Goal: Task Accomplishment & Management: Manage account settings

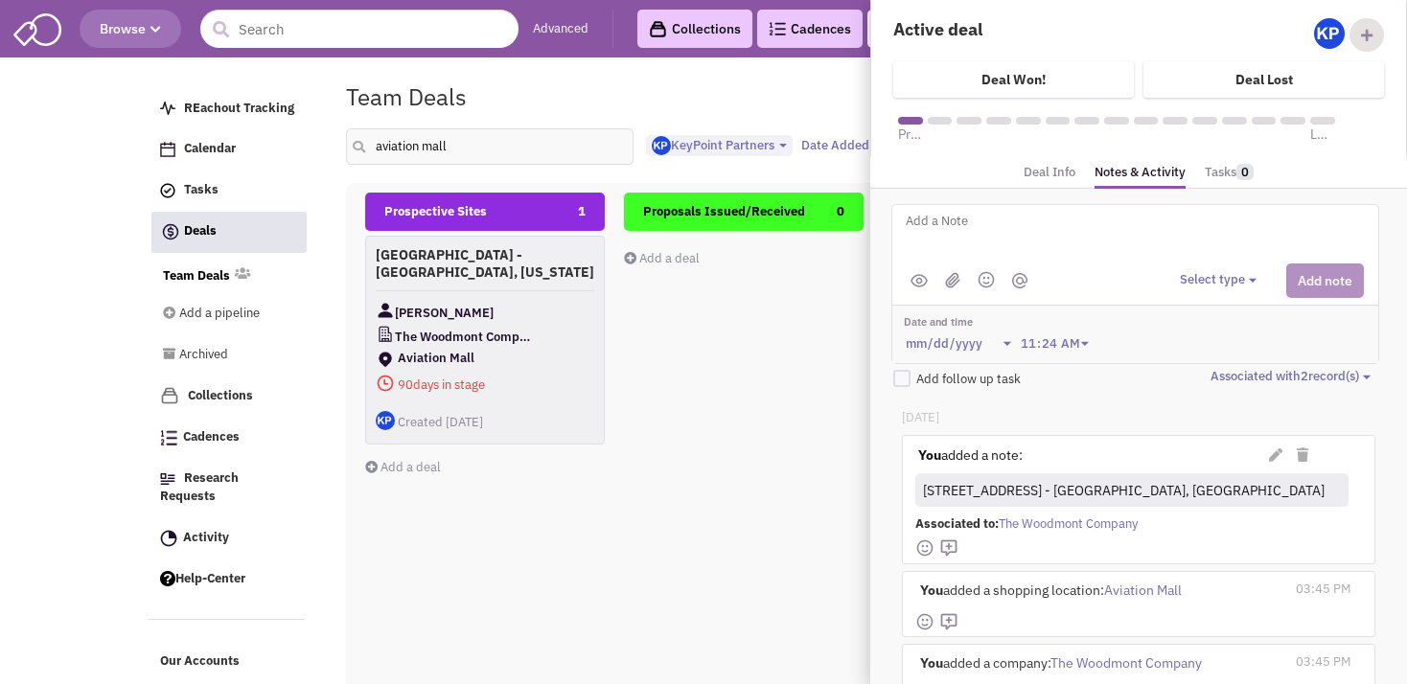
select select "1900"
select select
drag, startPoint x: 0, startPoint y: 0, endPoint x: 362, endPoint y: 154, distance: 393.7
click at [362, 154] on input "aviation mall" at bounding box center [489, 146] width 287 height 36
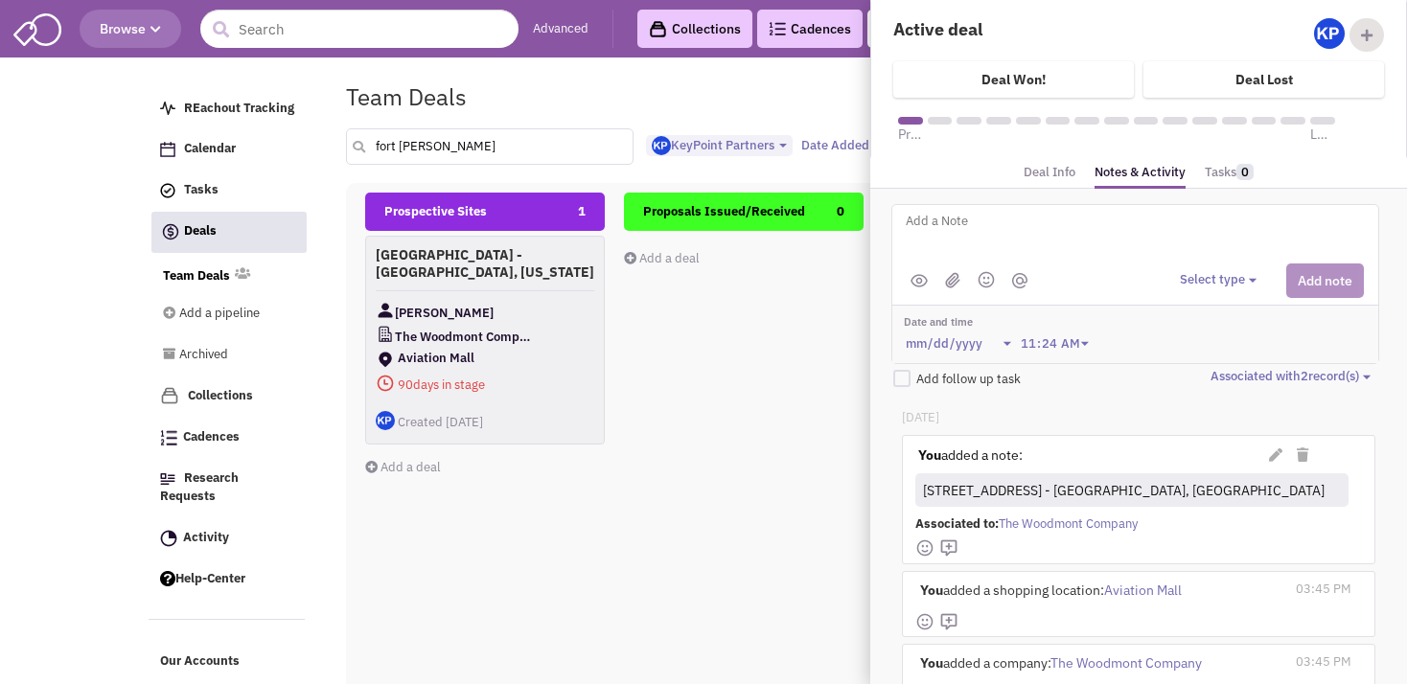
type input "fort [PERSON_NAME]"
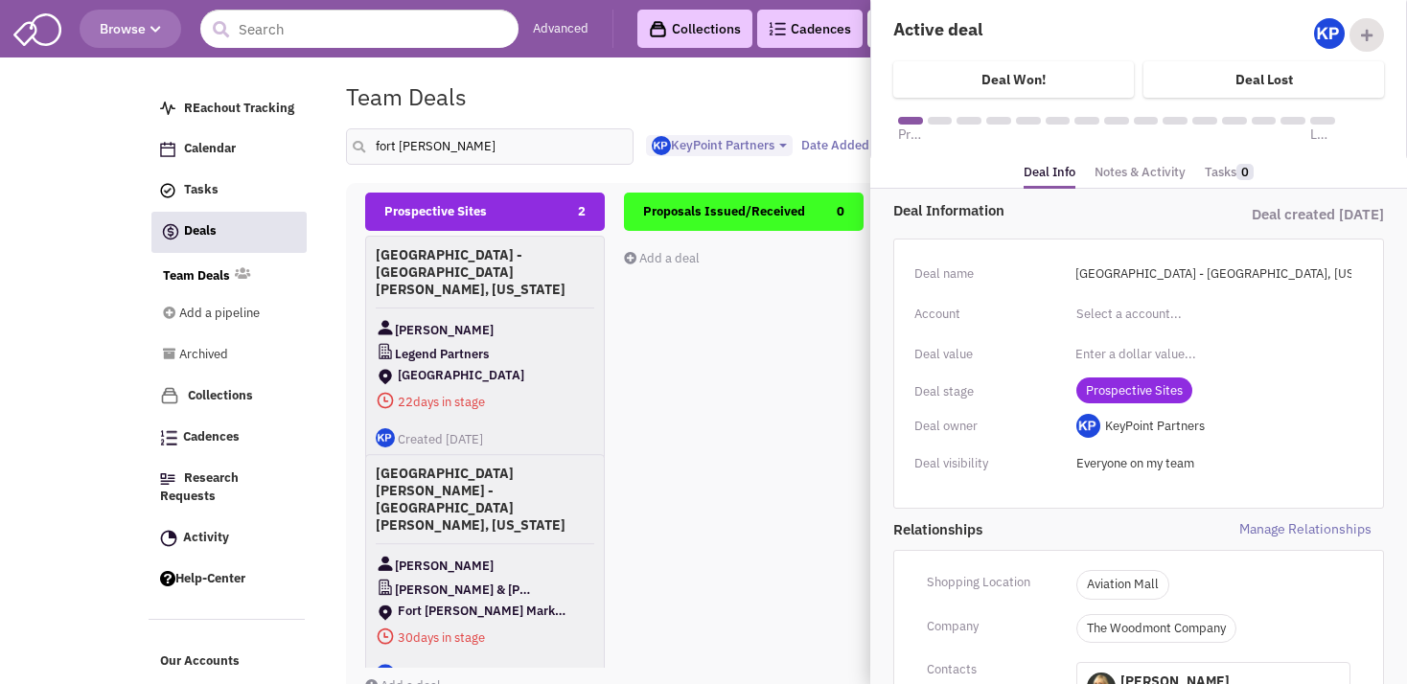
click at [1133, 180] on link "Notes & Activity" at bounding box center [1139, 173] width 91 height 28
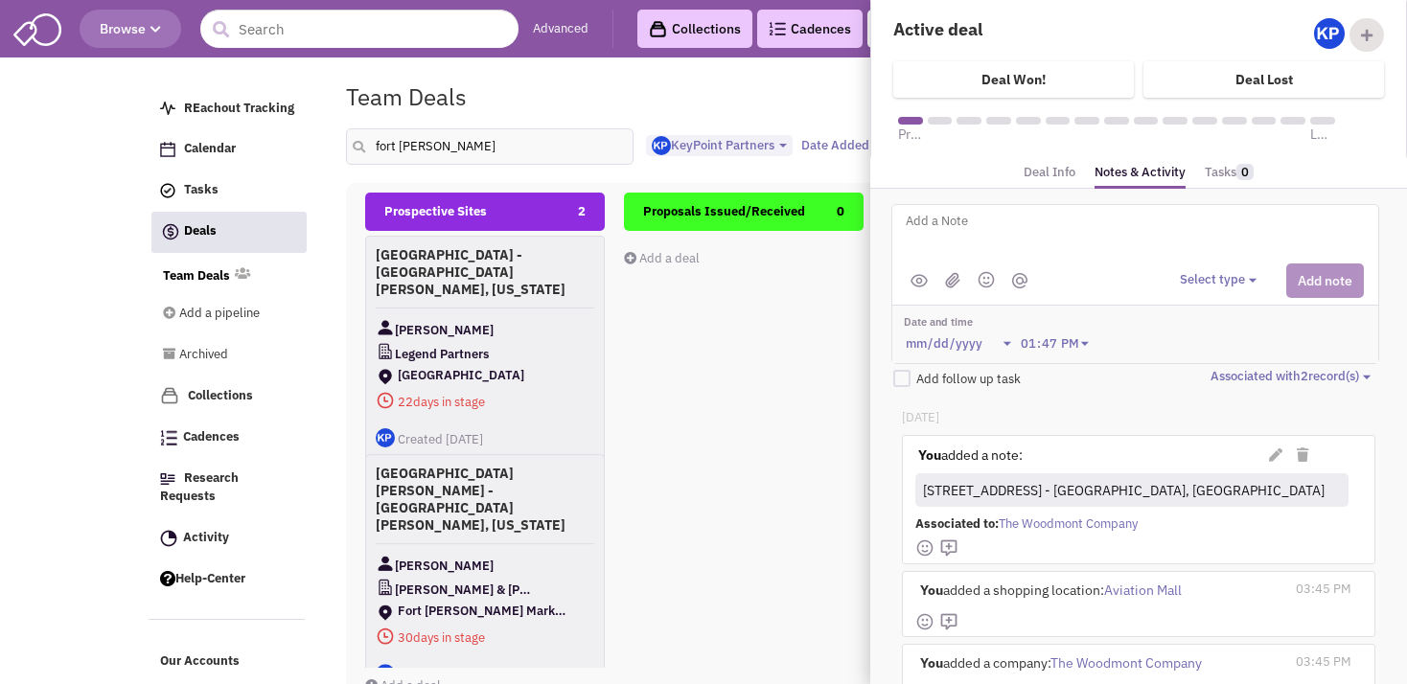
click at [788, 381] on div "Proposals Issued/Received 0 Add a deal Total: $ 0" at bounding box center [744, 533] width 240 height 680
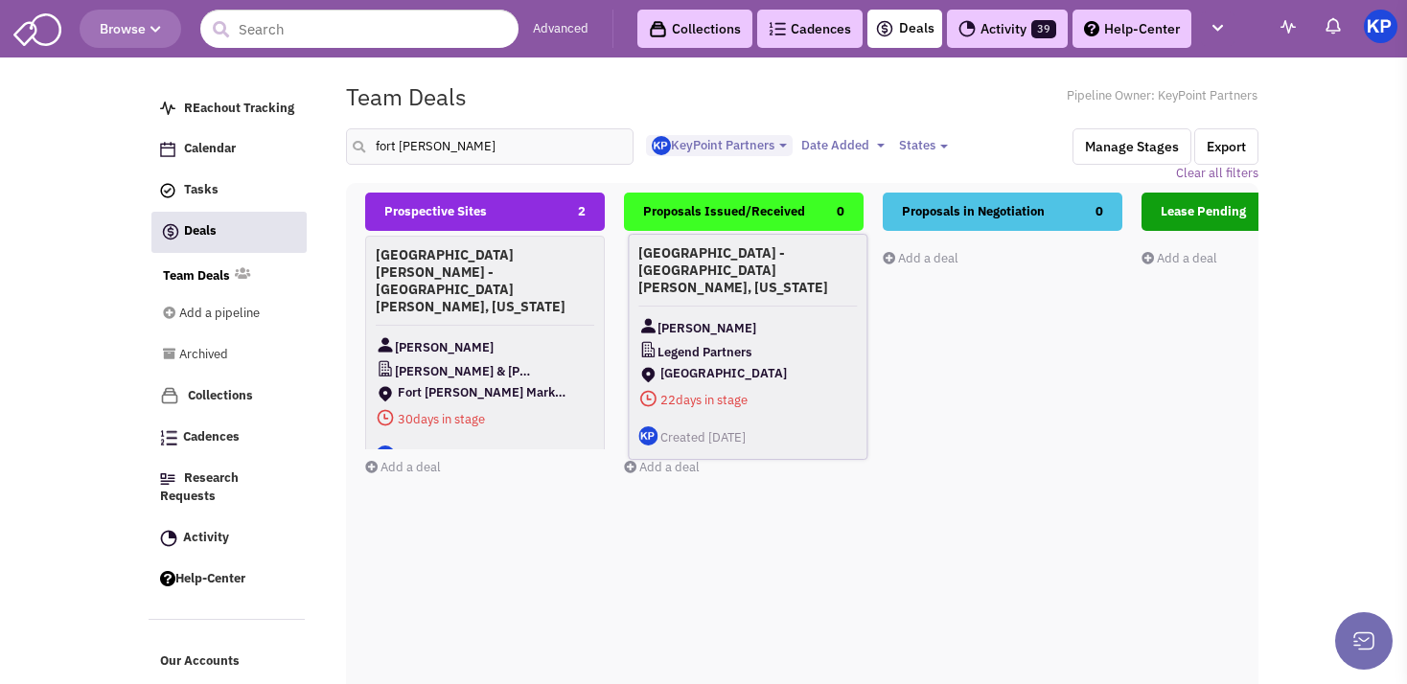
drag, startPoint x: 507, startPoint y: 316, endPoint x: 769, endPoint y: 316, distance: 262.5
click at [769, 316] on div "[PERSON_NAME]" at bounding box center [747, 328] width 218 height 24
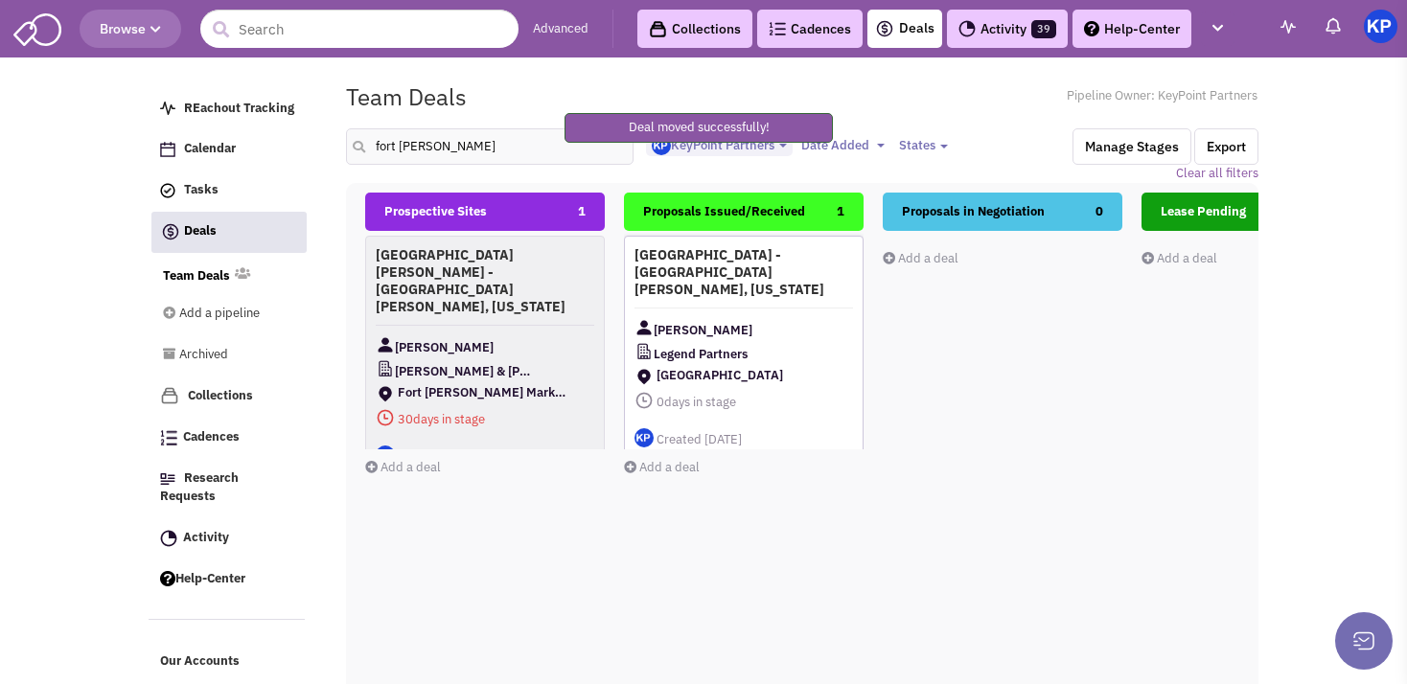
click at [781, 272] on h4 "[GEOGRAPHIC_DATA] - [GEOGRAPHIC_DATA][PERSON_NAME], [US_STATE]" at bounding box center [743, 272] width 218 height 52
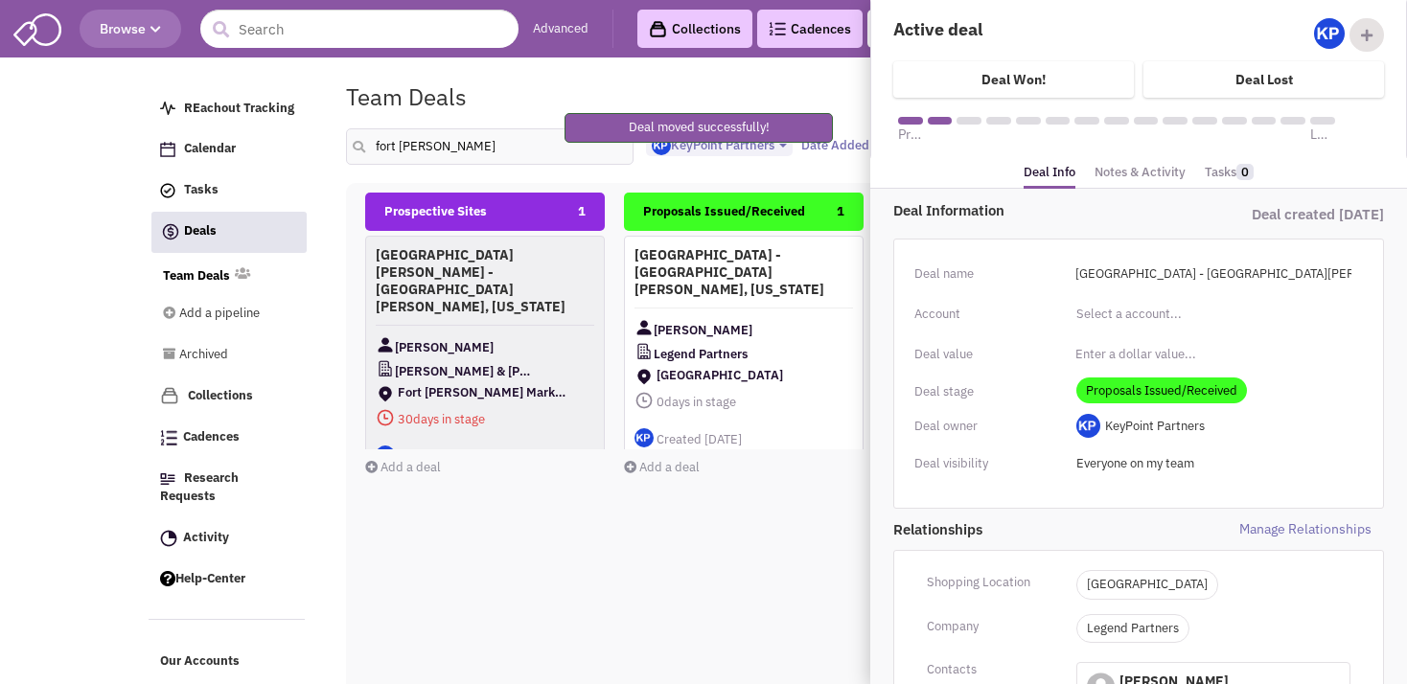
click at [1105, 178] on link "Notes & Activity" at bounding box center [1139, 173] width 91 height 28
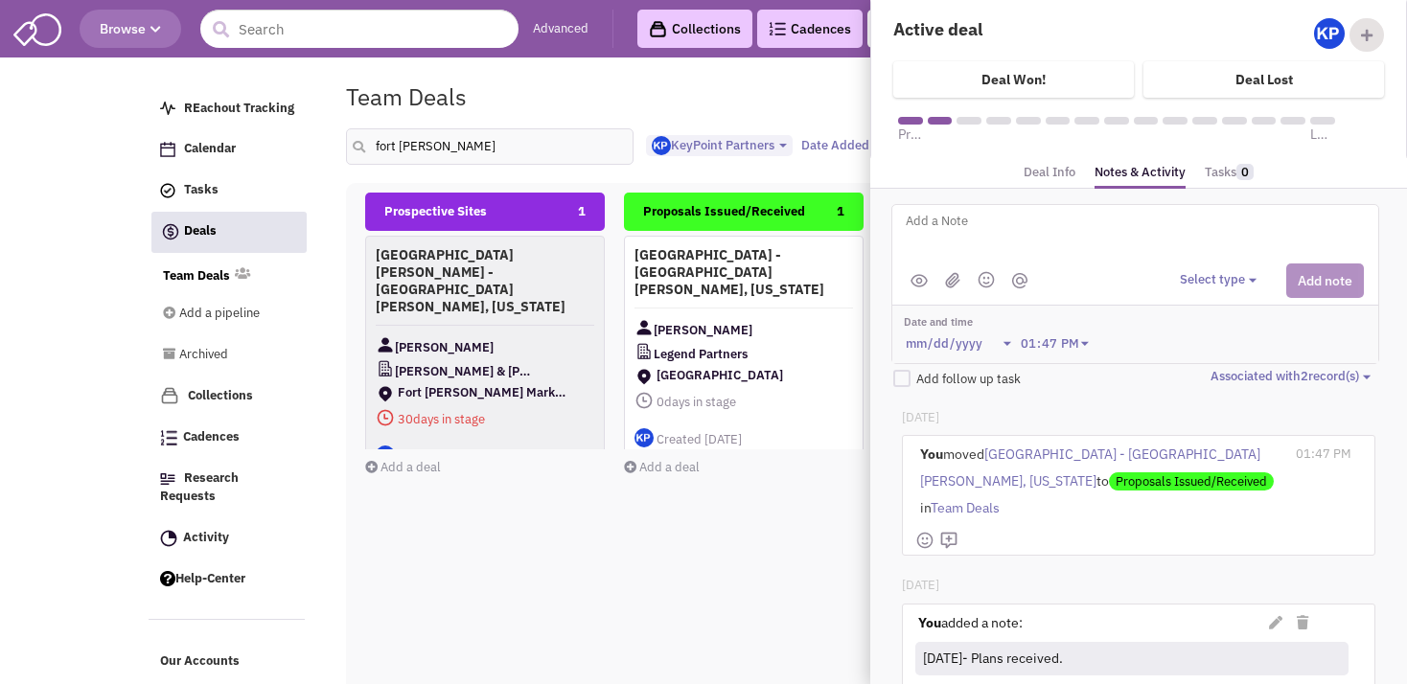
click at [948, 219] on textarea at bounding box center [1141, 236] width 474 height 53
type textarea "[DATE]- Proposal issued."
click at [1198, 263] on div "Select type Select type" at bounding box center [1271, 280] width 184 height 34
click at [1197, 278] on button "Select type" at bounding box center [1220, 280] width 82 height 18
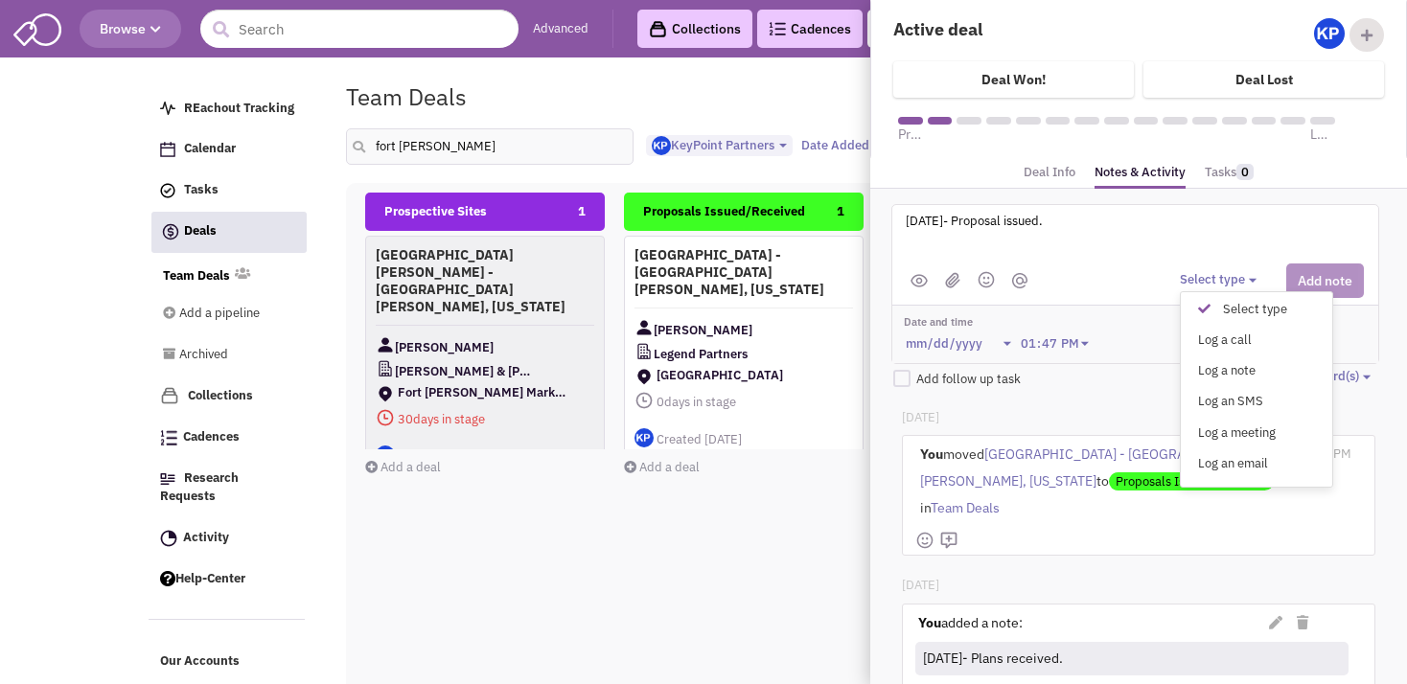
drag, startPoint x: 1203, startPoint y: 366, endPoint x: 1237, endPoint y: 324, distance: 53.9
click at [1205, 365] on div "Log a note" at bounding box center [1208, 371] width 47 height 18
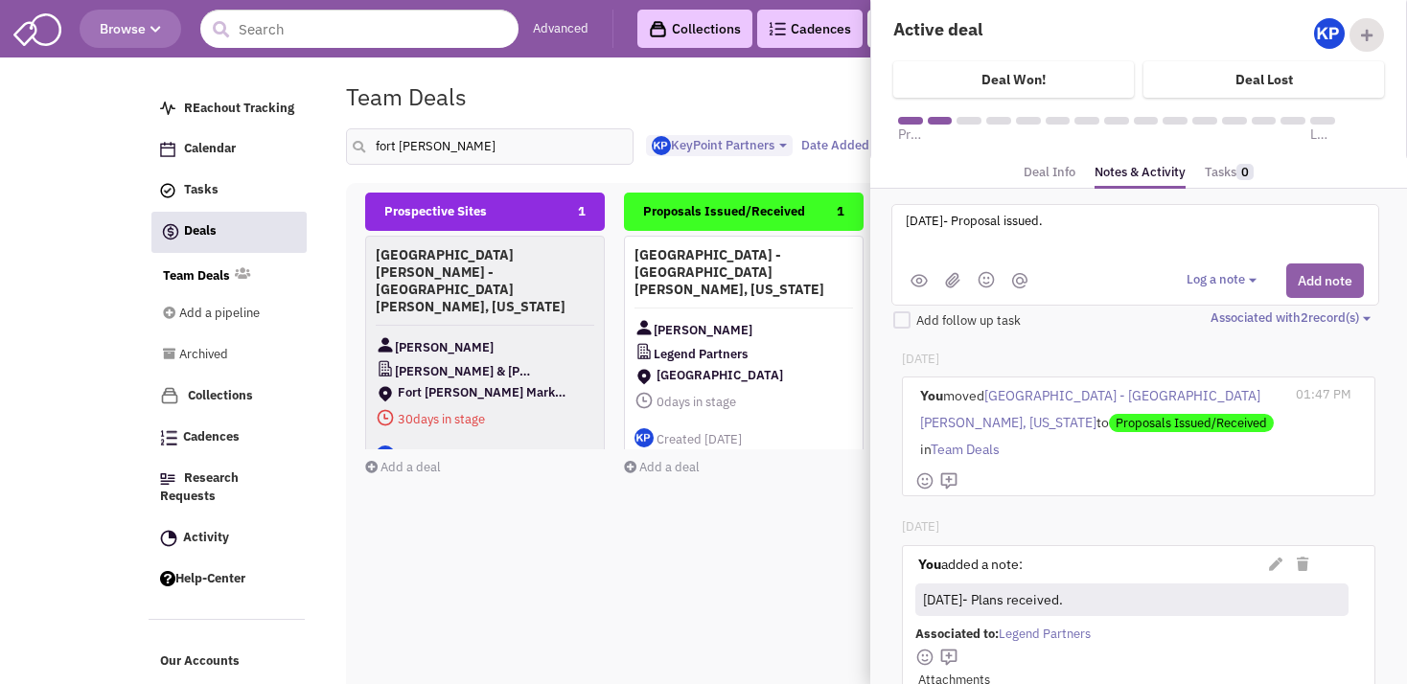
click at [1321, 265] on button "Add note" at bounding box center [1325, 280] width 78 height 34
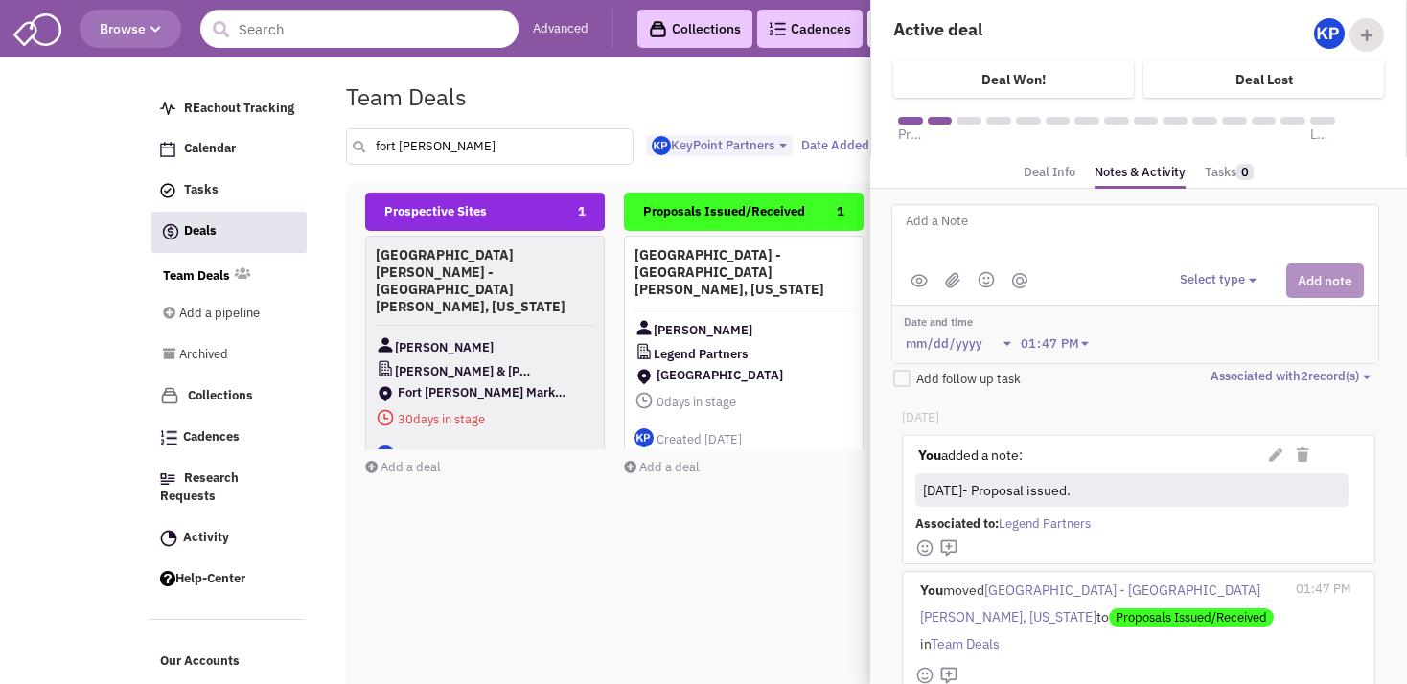
drag, startPoint x: 443, startPoint y: 155, endPoint x: 365, endPoint y: 148, distance: 78.0
click at [365, 148] on input "fort [PERSON_NAME]" at bounding box center [489, 146] width 287 height 36
type input "littleton"
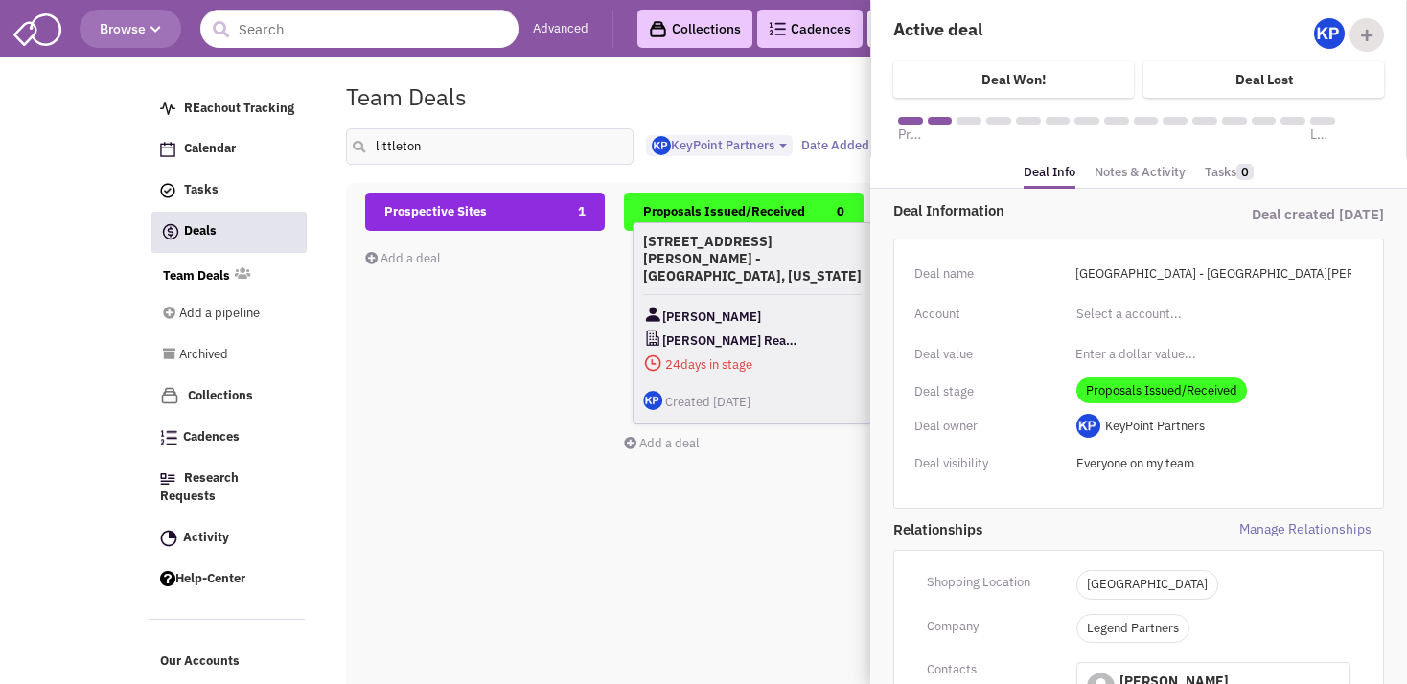
drag, startPoint x: 511, startPoint y: 255, endPoint x: 783, endPoint y: 243, distance: 272.4
click at [783, 243] on h4 "[STREET_ADDRESS][PERSON_NAME] - [GEOGRAPHIC_DATA], [US_STATE]" at bounding box center [752, 259] width 218 height 52
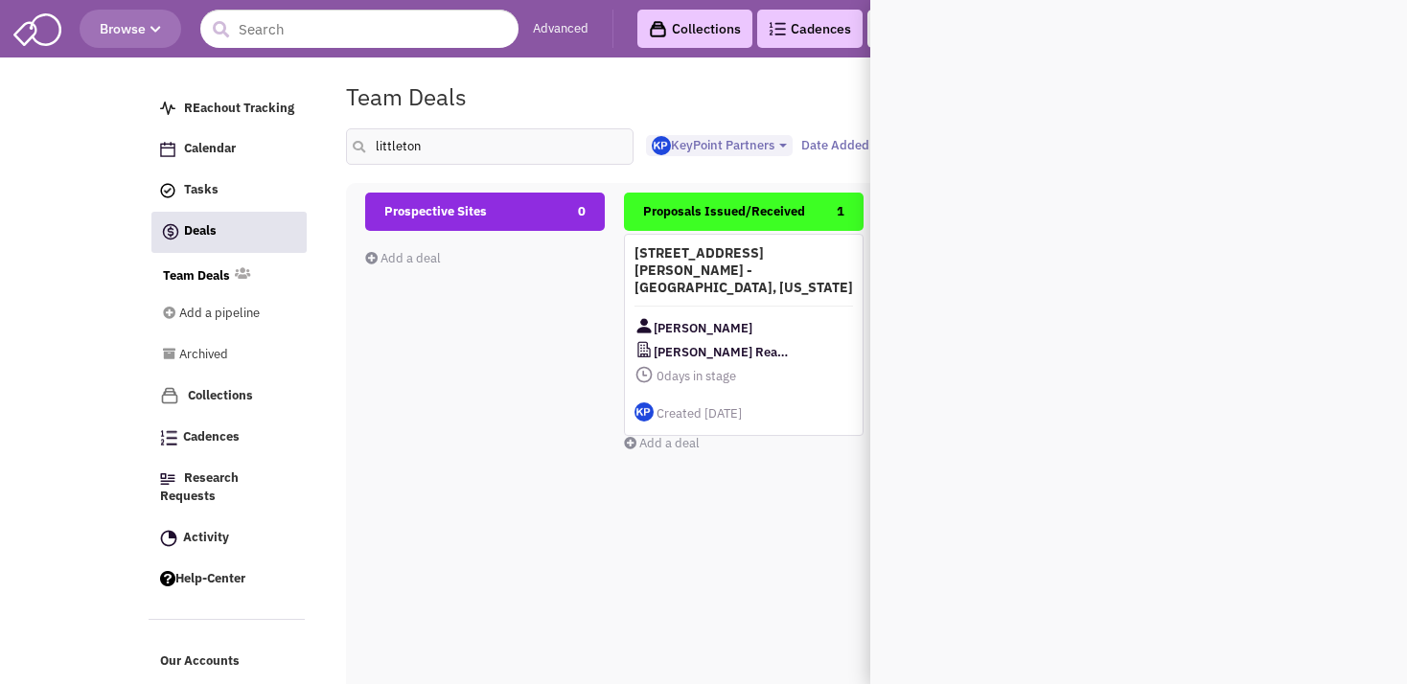
click at [745, 274] on h4 "[STREET_ADDRESS][PERSON_NAME] - [GEOGRAPHIC_DATA], [US_STATE]" at bounding box center [743, 270] width 218 height 52
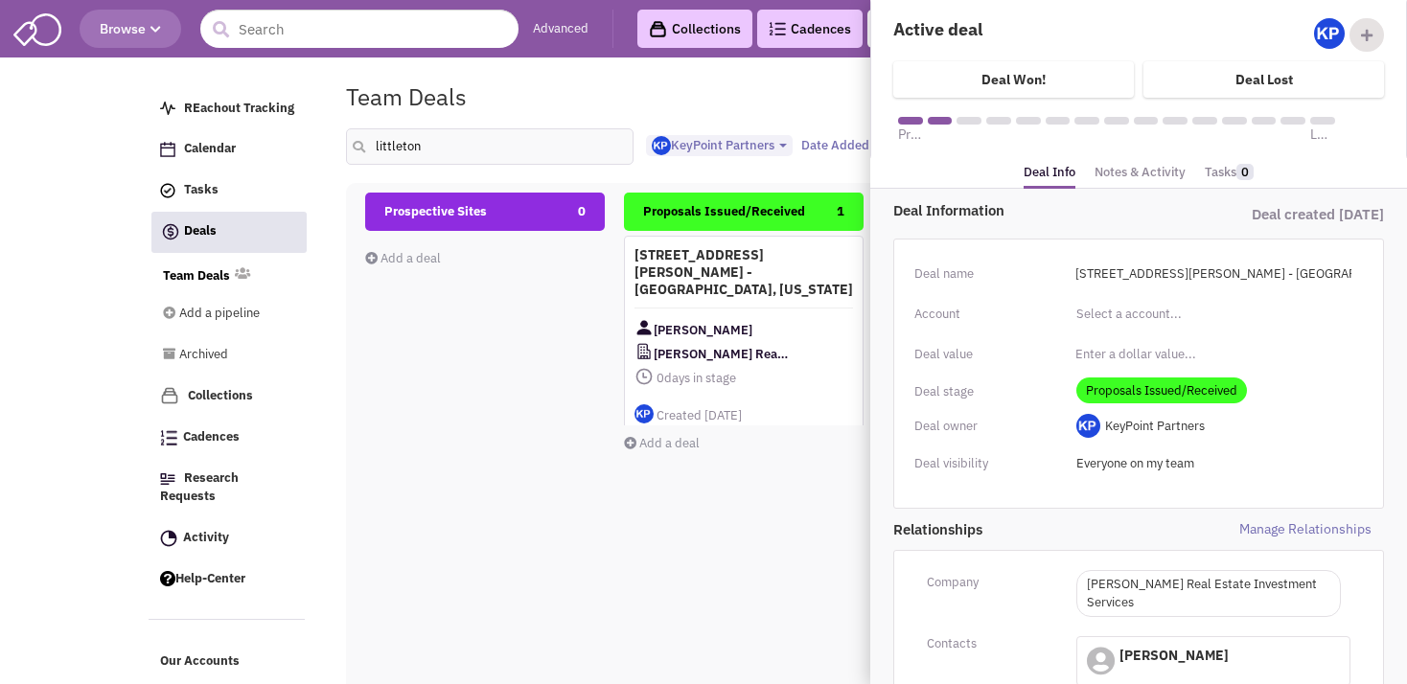
click at [1145, 180] on link "Notes & Activity" at bounding box center [1139, 173] width 91 height 28
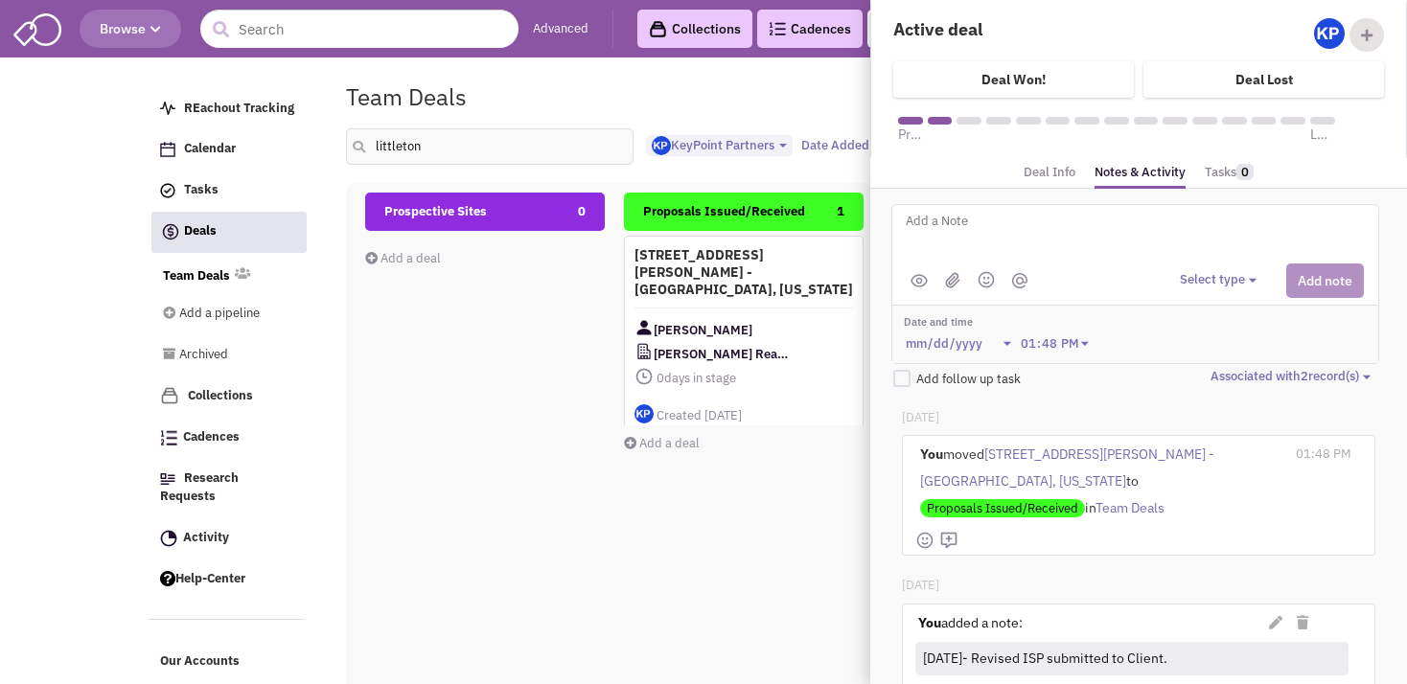
click at [1014, 227] on textarea at bounding box center [1141, 236] width 474 height 53
type textarea "[DATE]- Proposal issued."
click at [945, 278] on img at bounding box center [952, 280] width 15 height 16
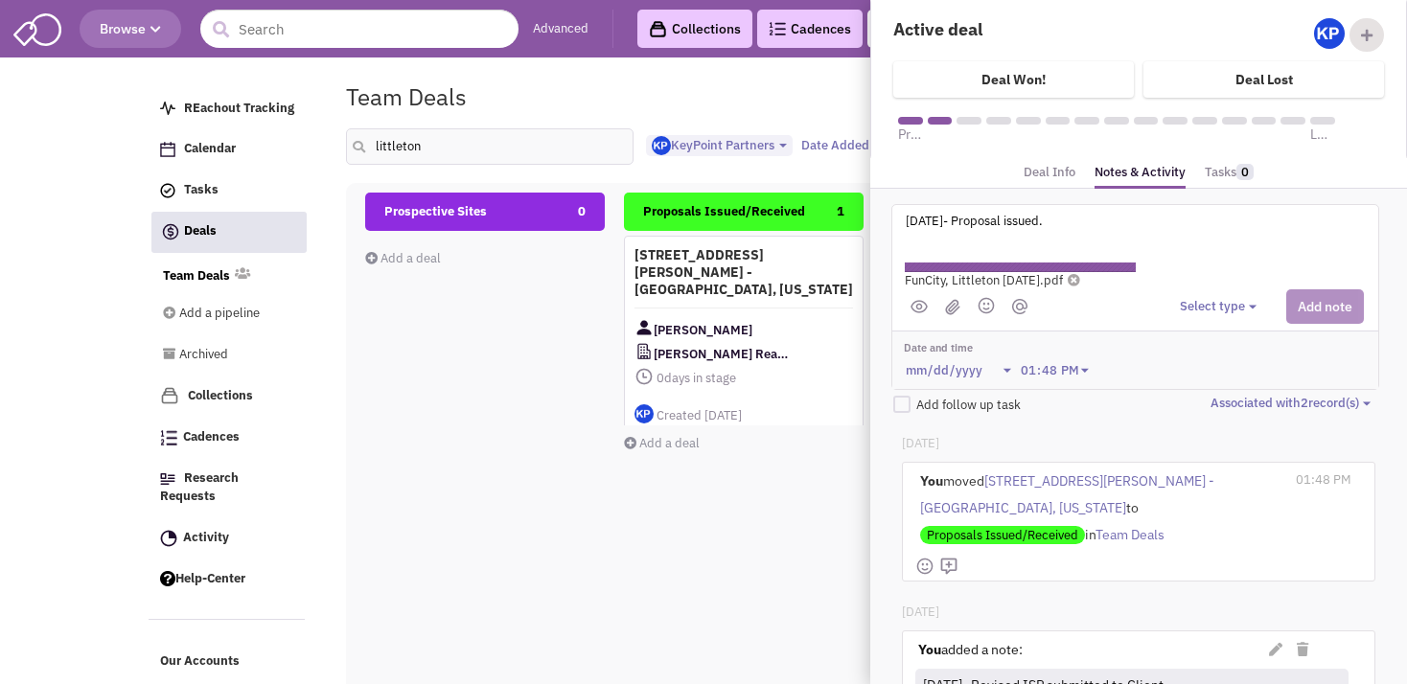
click at [1211, 303] on button "Select type" at bounding box center [1220, 307] width 82 height 18
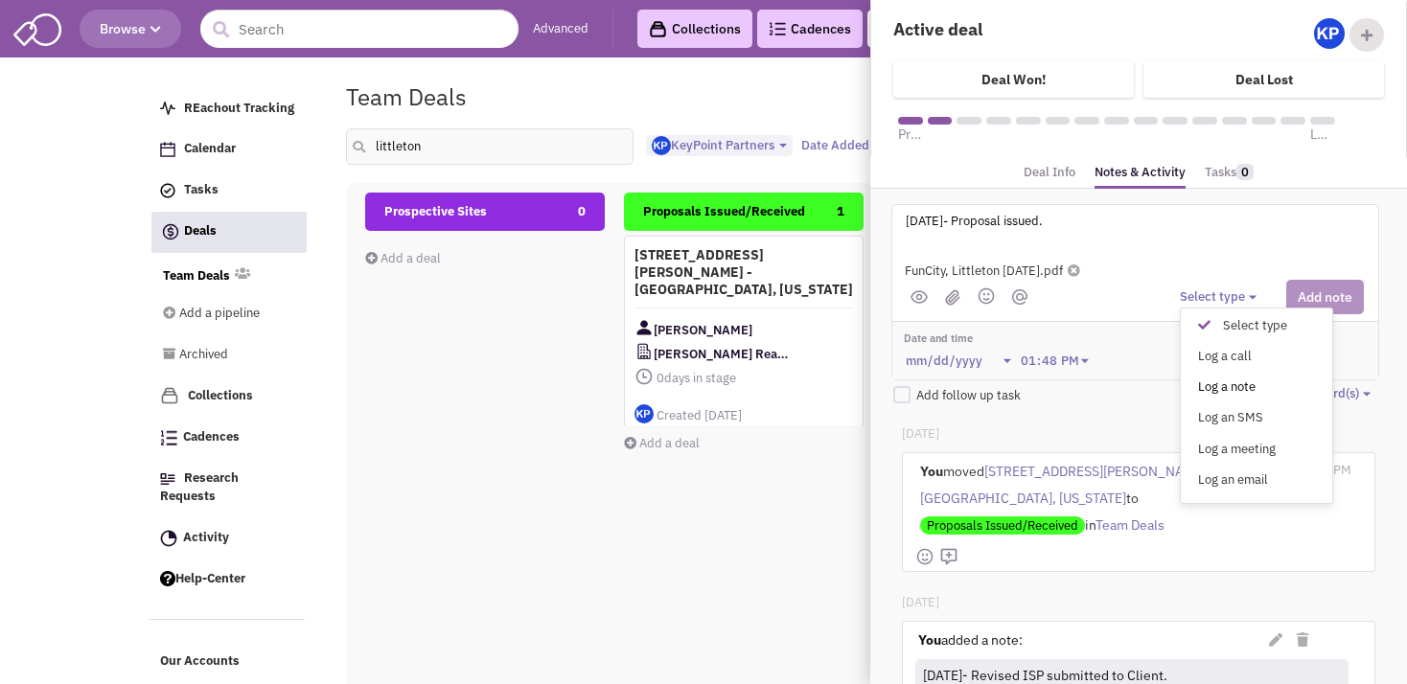
click at [1208, 379] on div "Log a note" at bounding box center [1208, 388] width 47 height 18
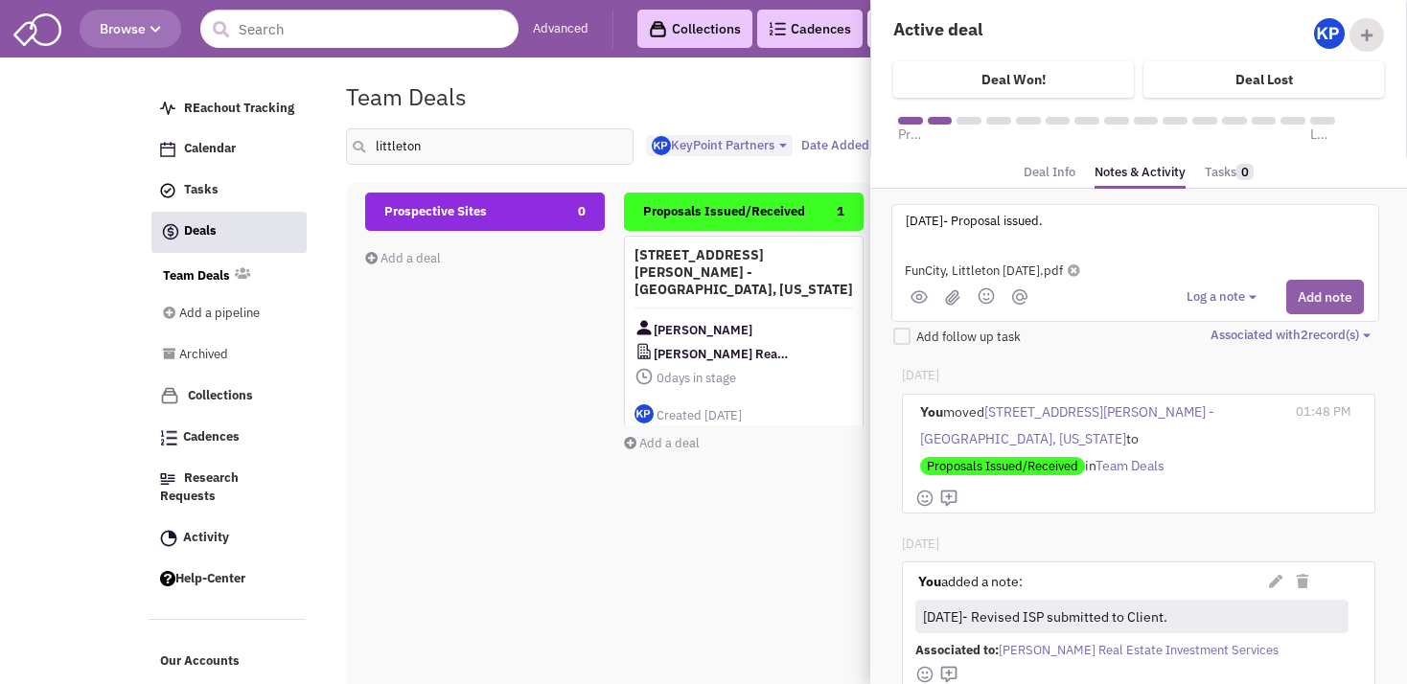
click at [1316, 297] on button "Add note" at bounding box center [1325, 297] width 78 height 34
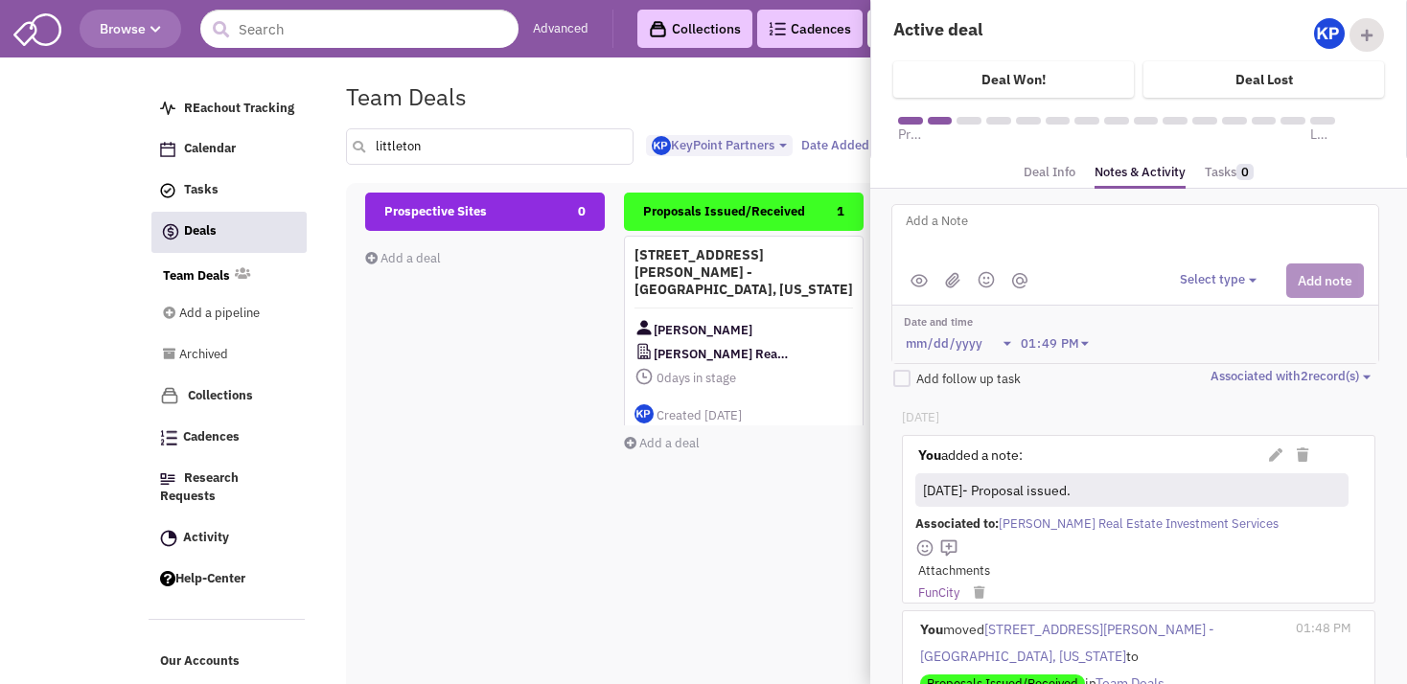
drag, startPoint x: 440, startPoint y: 153, endPoint x: 313, endPoint y: 167, distance: 127.2
click at [346, 165] on input "littleton" at bounding box center [489, 146] width 287 height 36
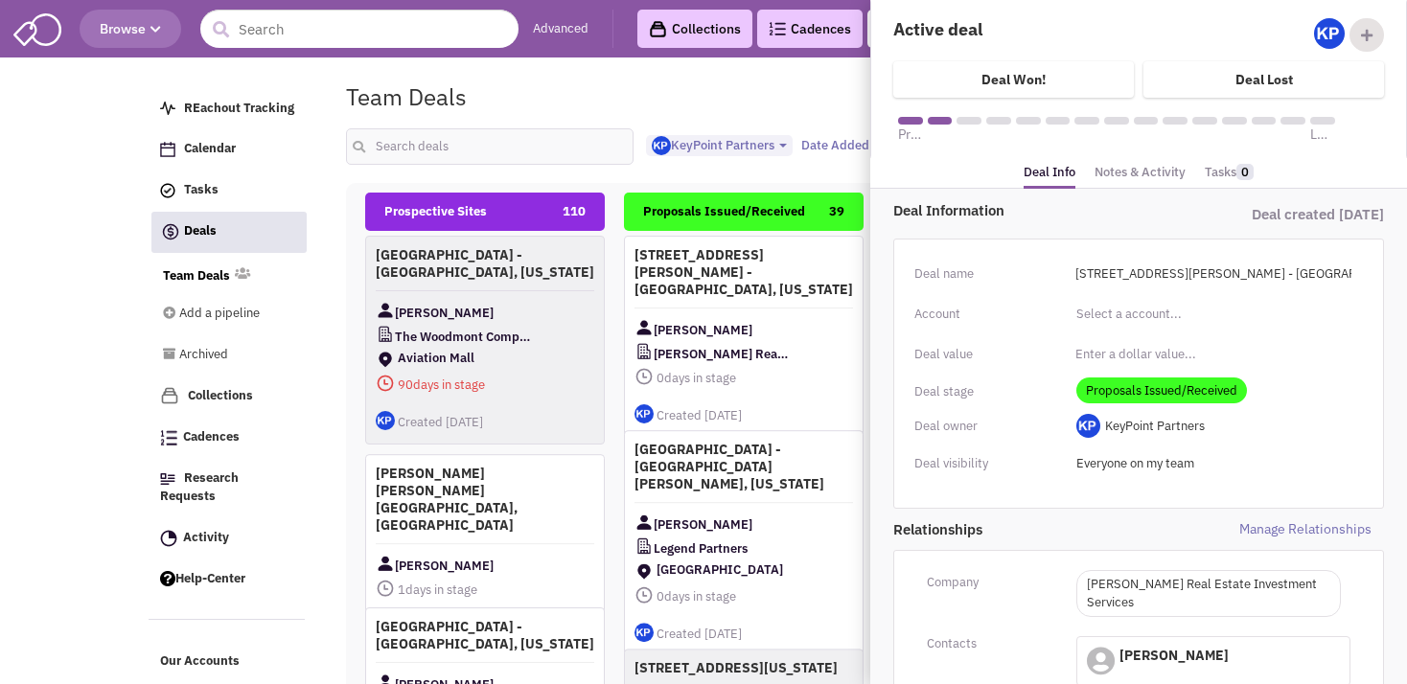
click at [652, 92] on div "Team Deals Pipeline Owner: KeyPoint Partners" at bounding box center [801, 97] width 937 height 44
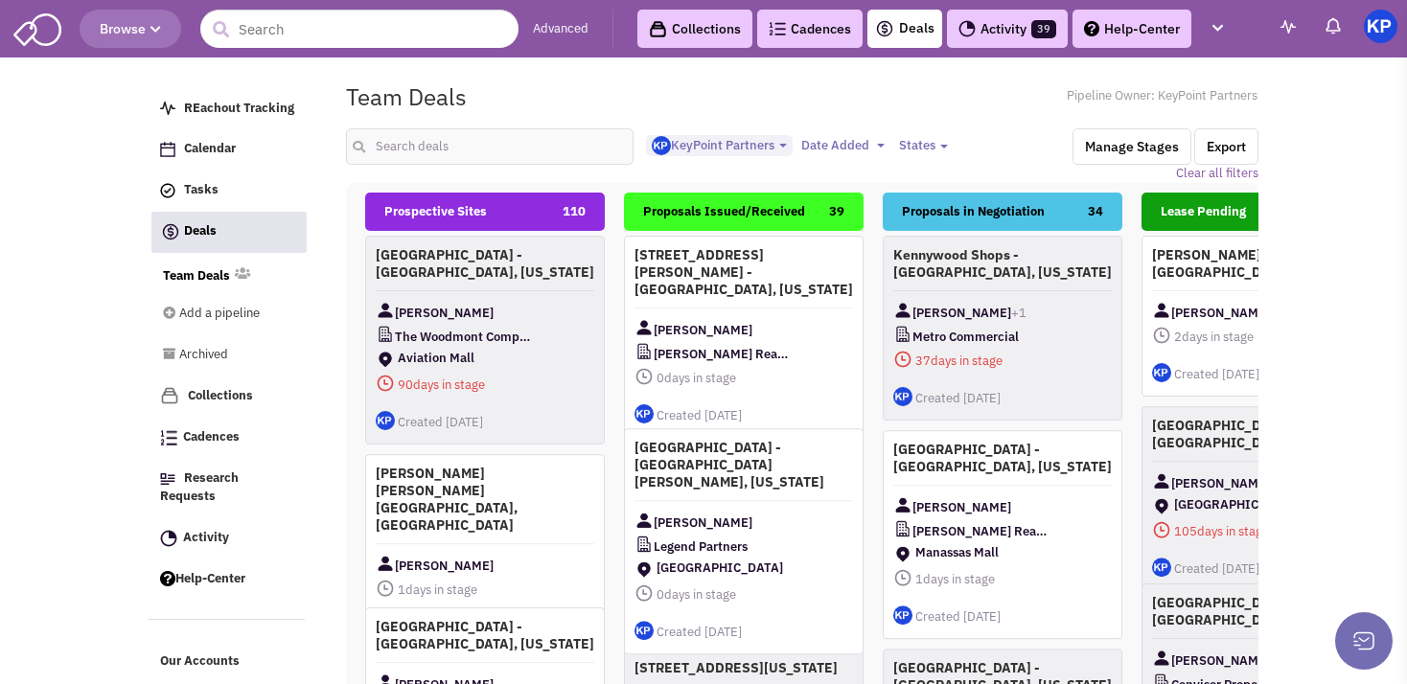
click at [773, 511] on div "[PERSON_NAME]" at bounding box center [743, 523] width 218 height 24
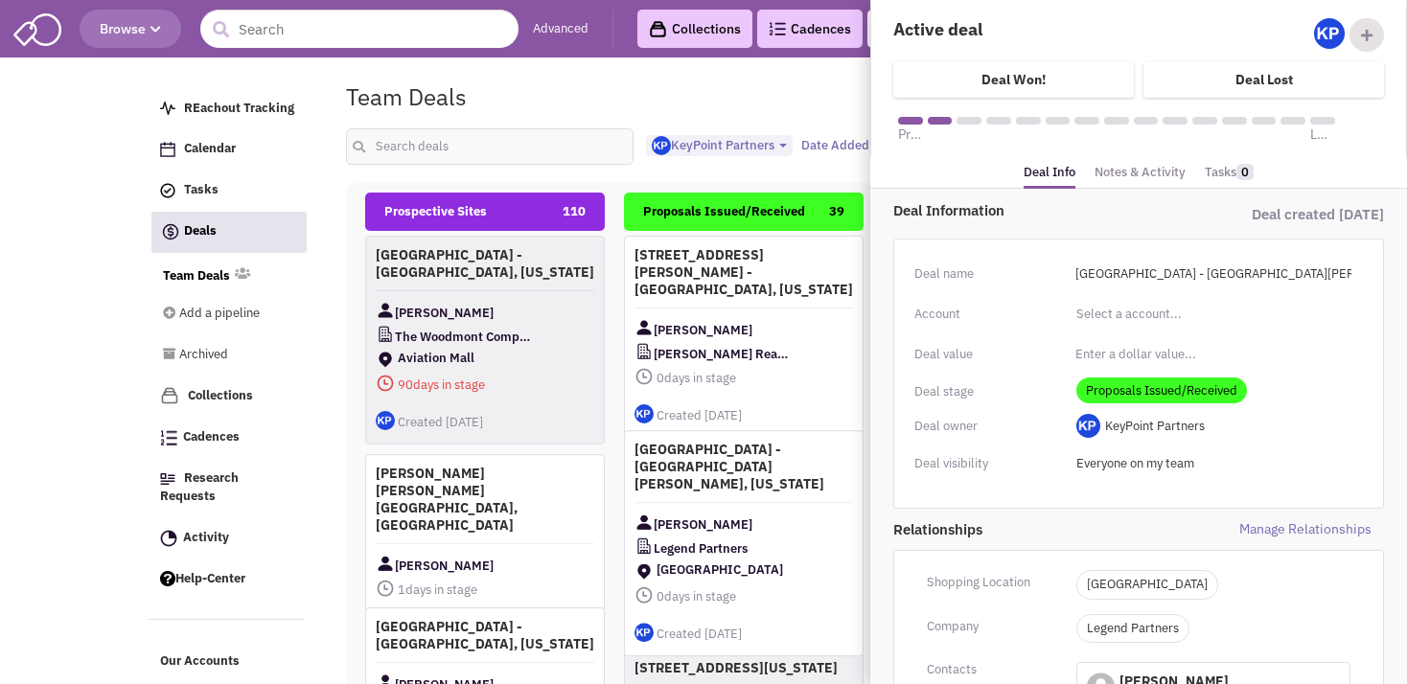
click at [1104, 178] on link "Notes & Activity" at bounding box center [1139, 173] width 91 height 28
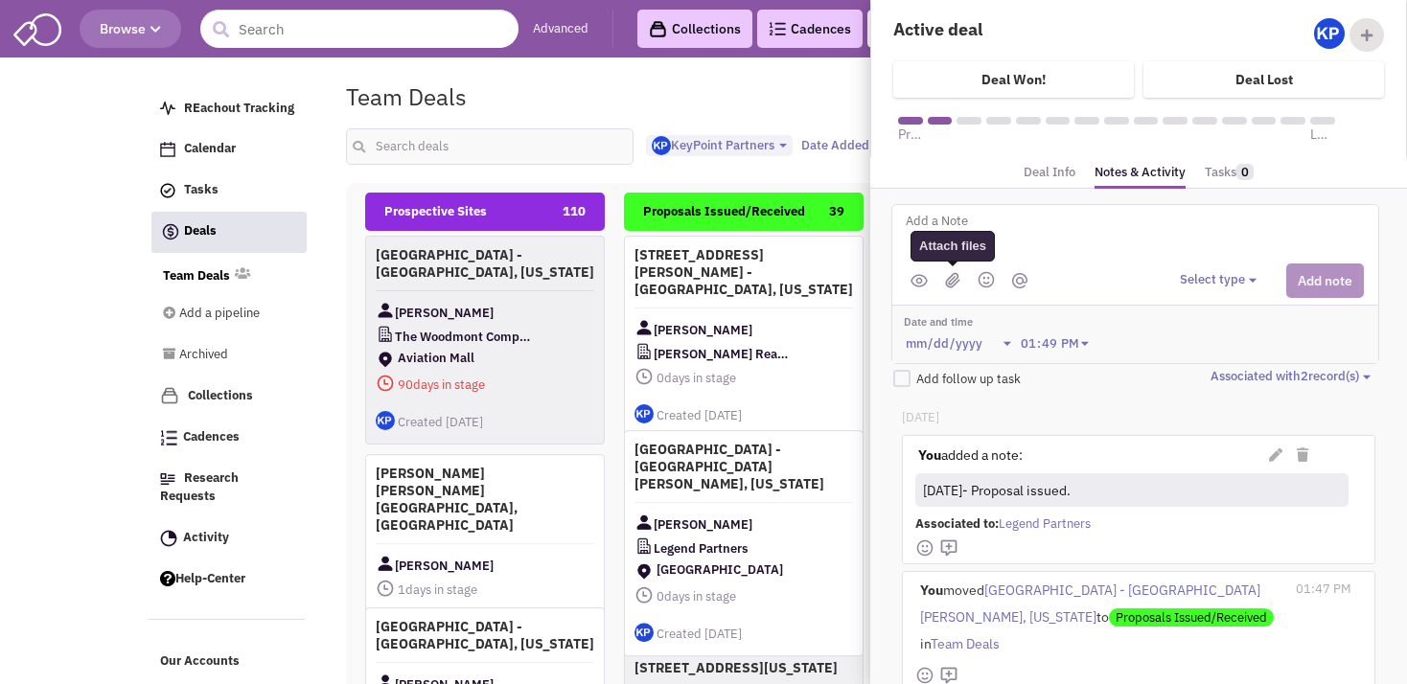
click at [949, 284] on img at bounding box center [952, 280] width 15 height 16
click at [1269, 448] on icon at bounding box center [1275, 454] width 13 height 13
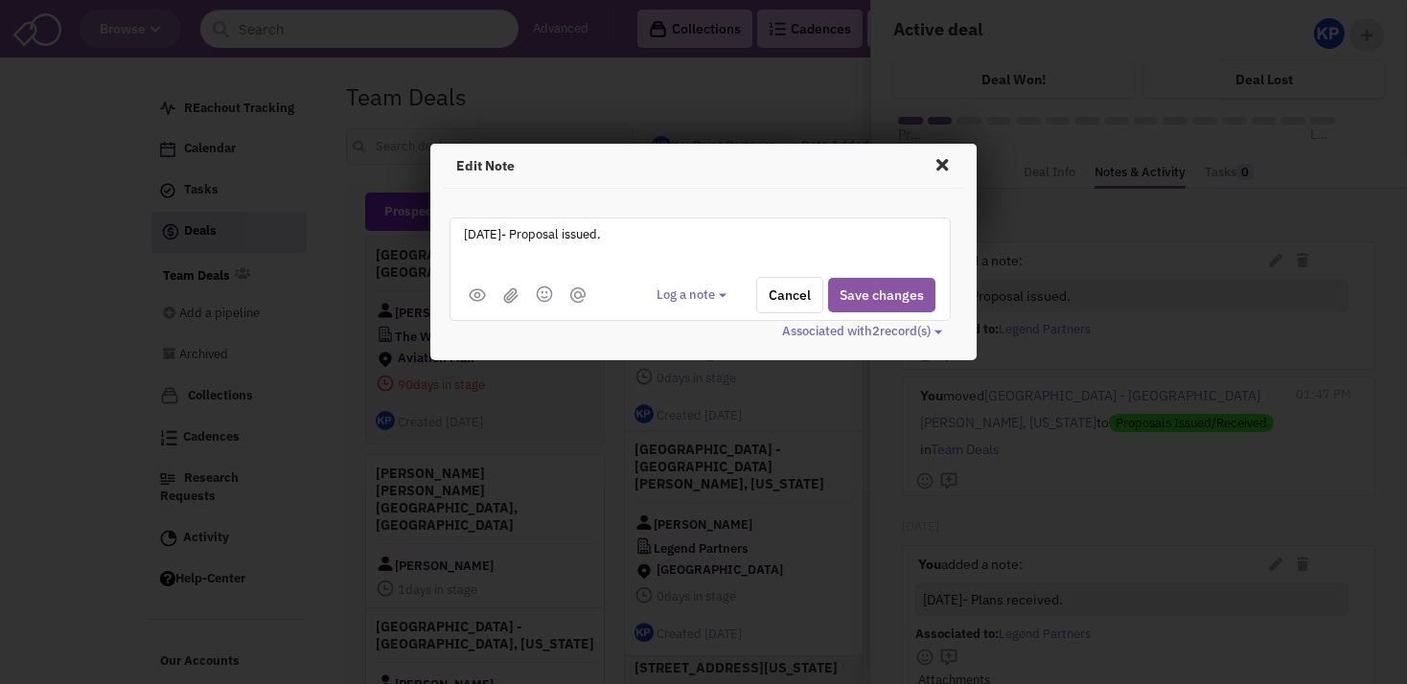
click at [515, 294] on img at bounding box center [510, 295] width 15 height 16
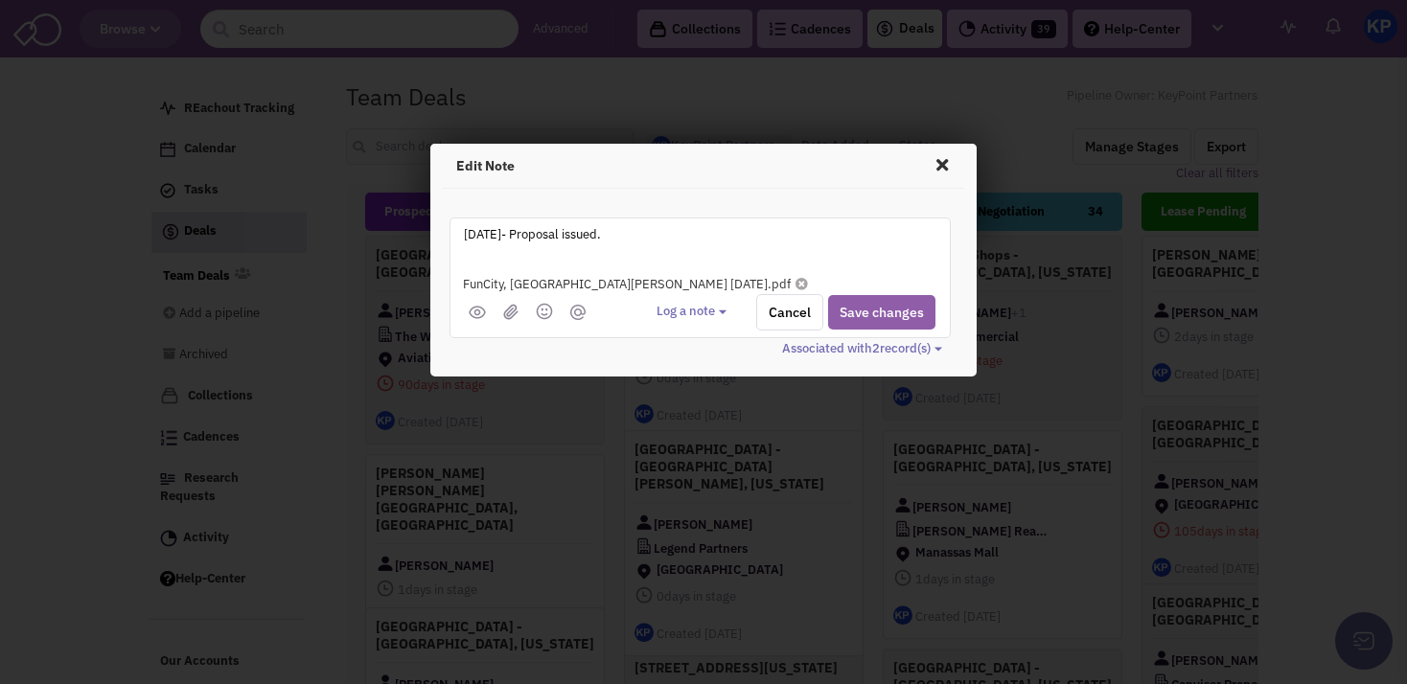
click at [898, 316] on button "Save changes" at bounding box center [881, 312] width 107 height 34
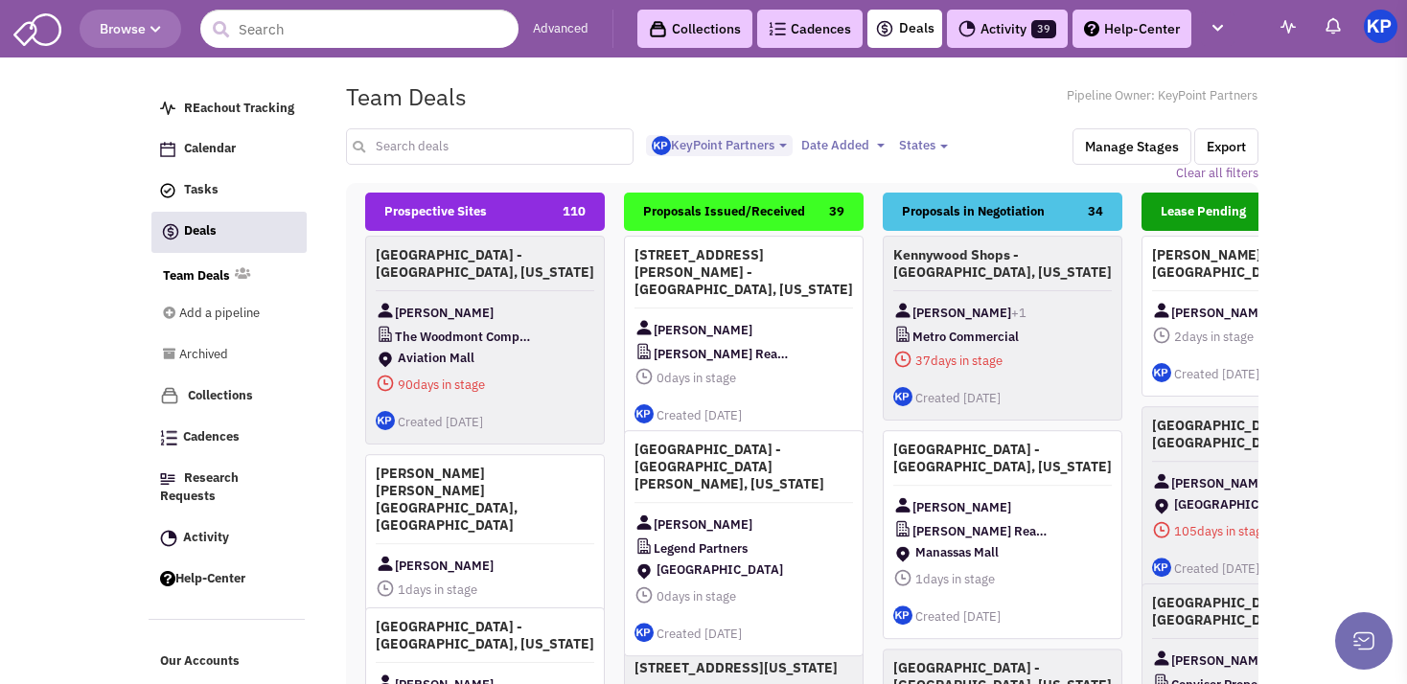
click at [473, 140] on input "text" at bounding box center [489, 146] width 287 height 36
type input "otay"
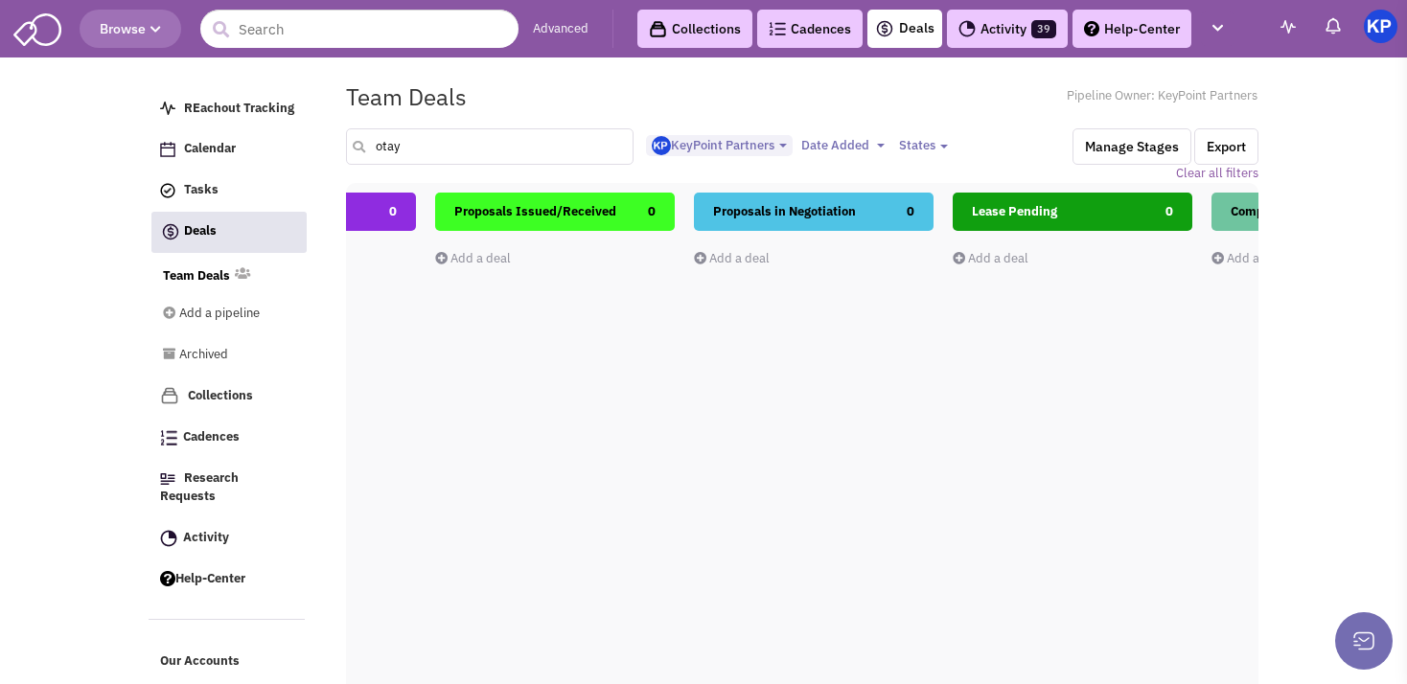
scroll to position [0, 0]
